Goal: Book appointment/travel/reservation

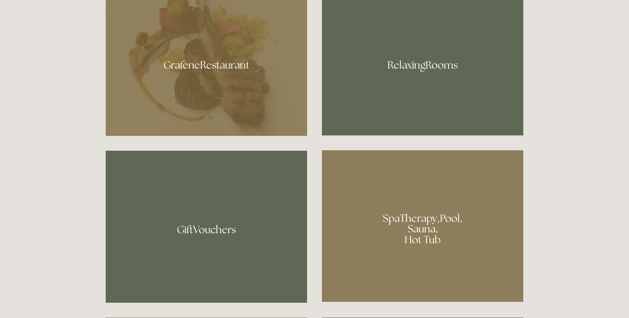
scroll to position [542, 0]
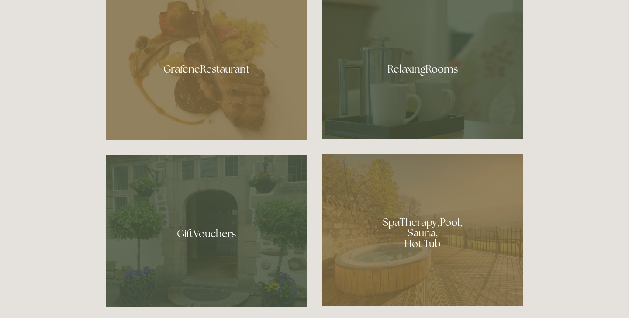
click at [441, 237] on div at bounding box center [422, 229] width 201 height 151
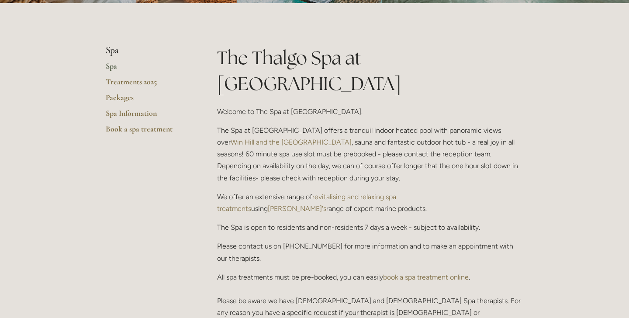
scroll to position [169, 0]
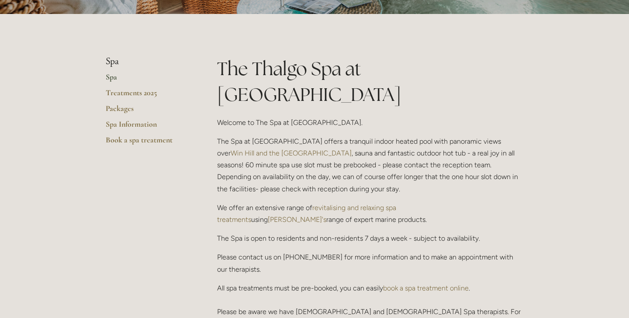
click at [110, 76] on link "Spa" at bounding box center [147, 80] width 83 height 16
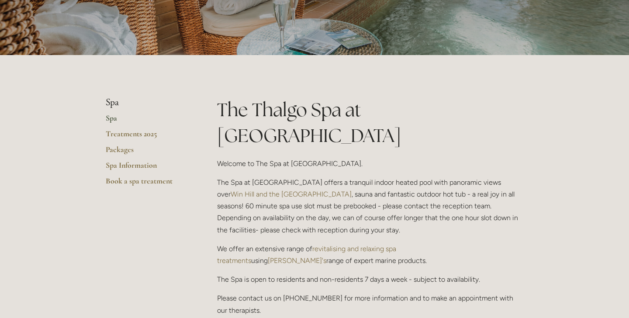
scroll to position [126, 0]
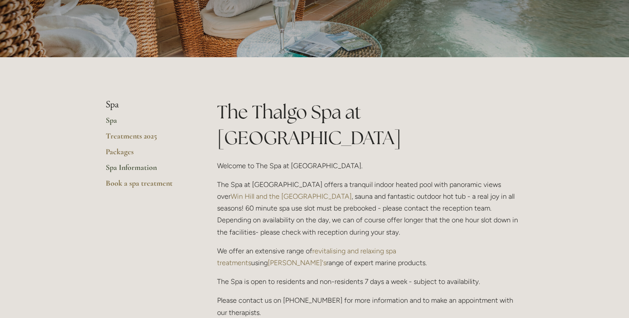
click at [137, 169] on link "Spa Information" at bounding box center [147, 170] width 83 height 16
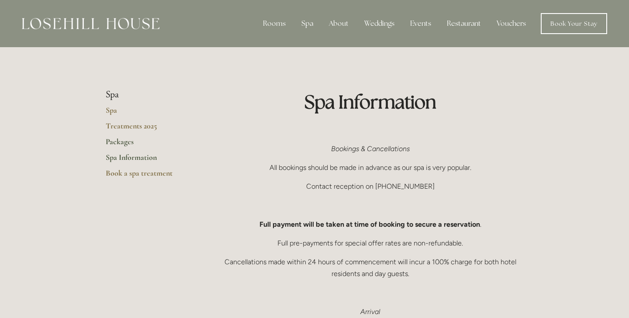
click at [126, 144] on link "Packages" at bounding box center [147, 145] width 83 height 16
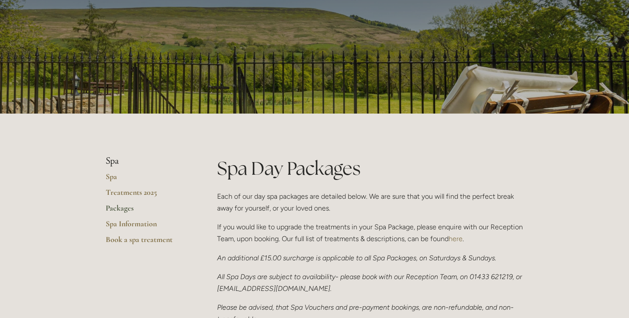
scroll to position [83, 0]
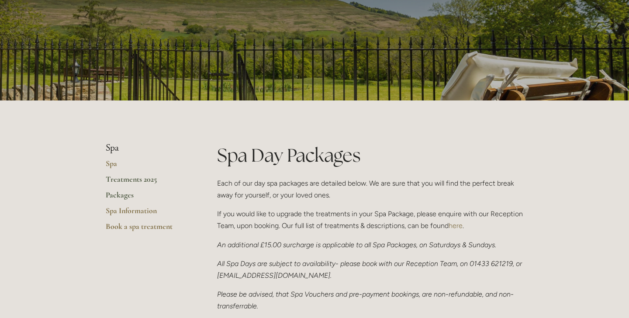
click at [115, 176] on link "Treatments 2025" at bounding box center [147, 182] width 83 height 16
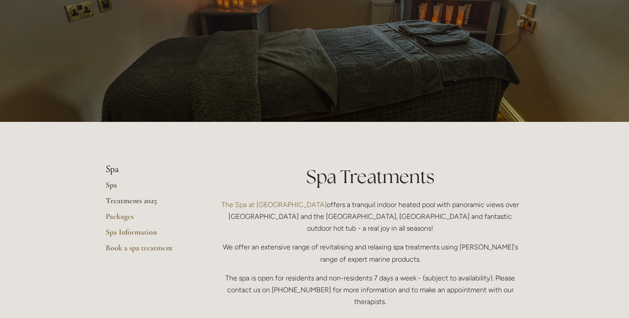
scroll to position [56, 0]
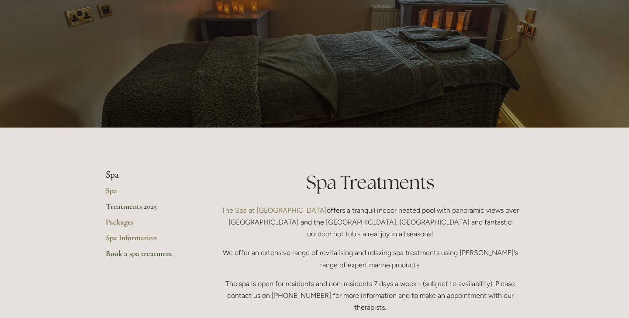
click at [166, 252] on link "Book a spa treatment" at bounding box center [147, 256] width 83 height 16
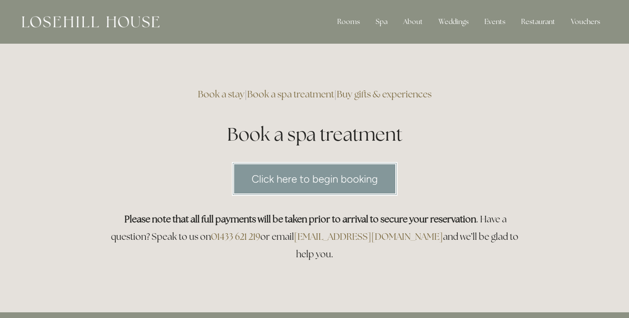
click at [258, 180] on link "Click here to begin booking" at bounding box center [314, 179] width 165 height 34
